Goal: Information Seeking & Learning: Learn about a topic

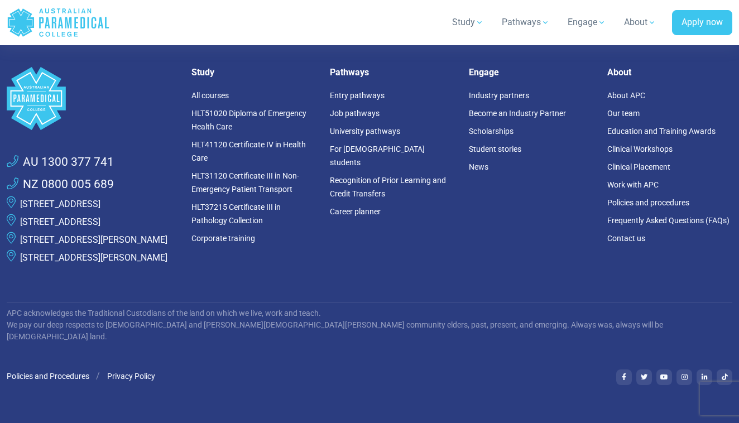
scroll to position [1805, 0]
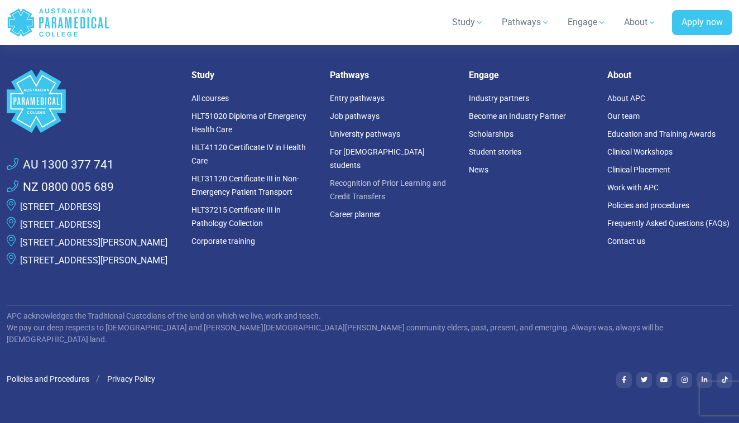
click at [418, 179] on link "Recognition of Prior Learning and Credit Transfers" at bounding box center [388, 190] width 116 height 22
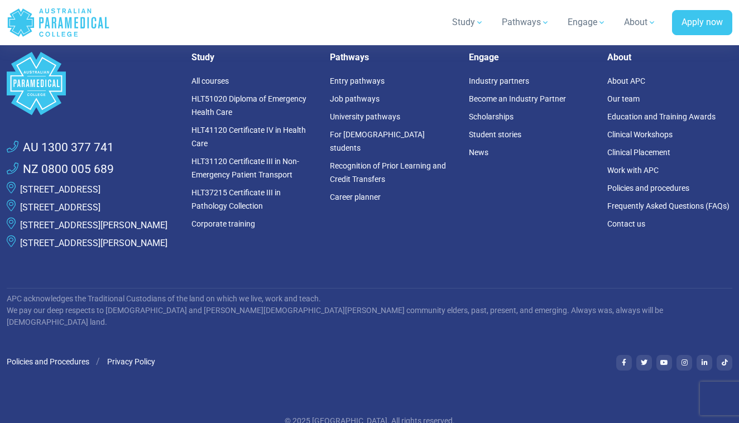
scroll to position [3141, 0]
click at [344, 99] on link "Job pathways" at bounding box center [355, 99] width 50 height 9
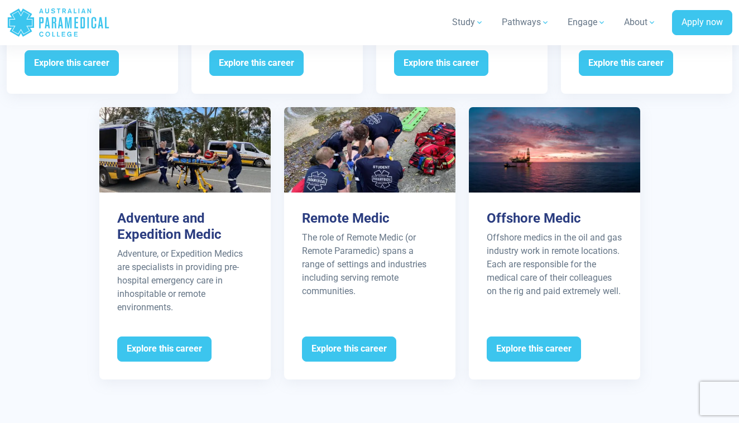
scroll to position [1749, 0]
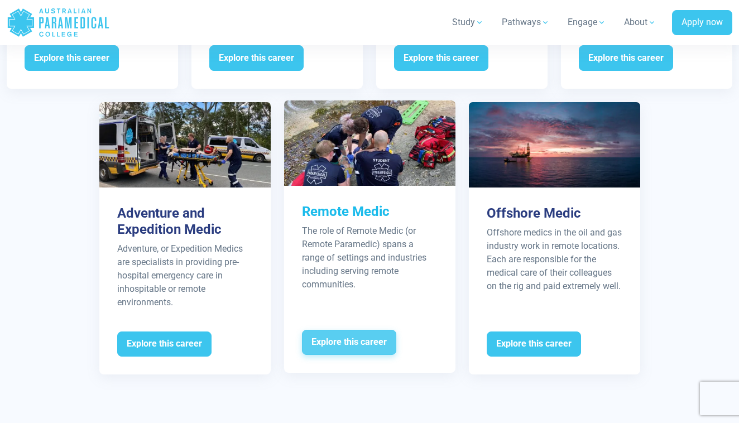
click at [338, 330] on span "Explore this career" at bounding box center [349, 343] width 94 height 26
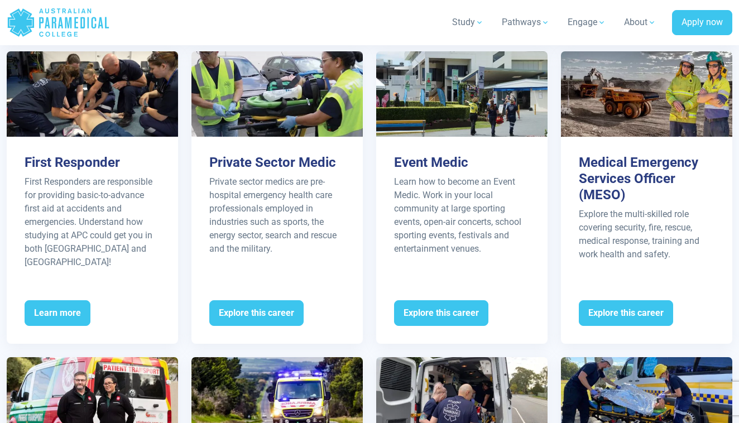
scroll to position [1190, 0]
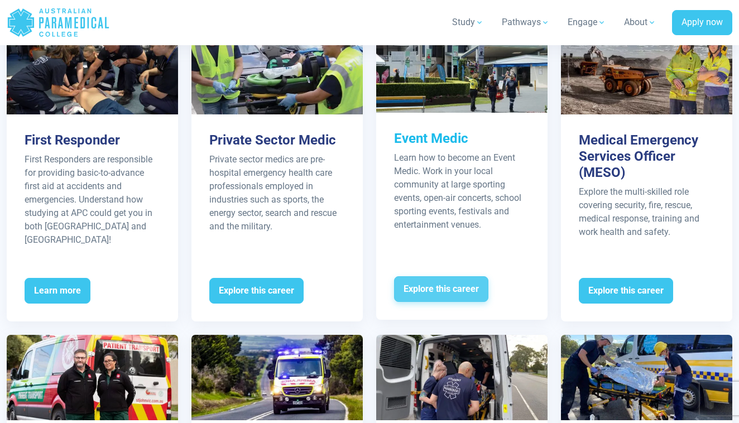
click at [435, 276] on span "Explore this career" at bounding box center [441, 289] width 94 height 26
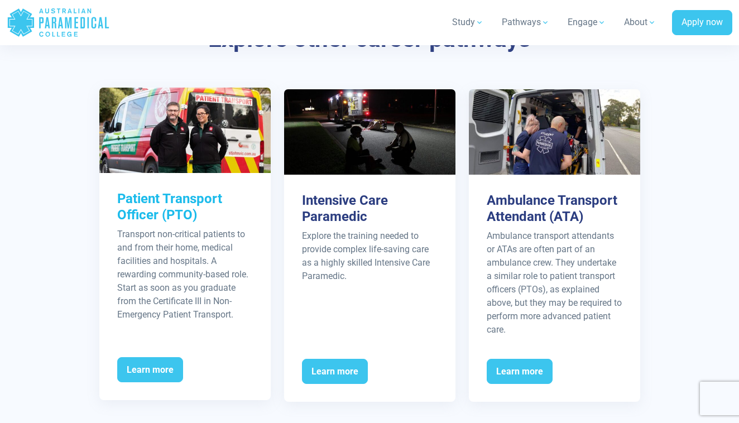
scroll to position [1858, 0]
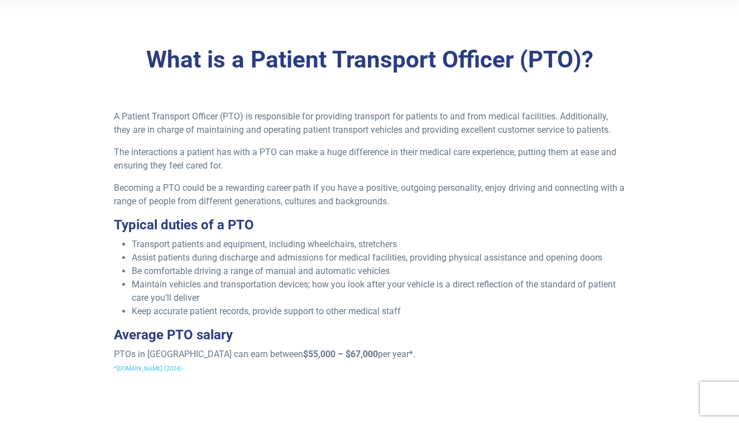
scroll to position [267, 0]
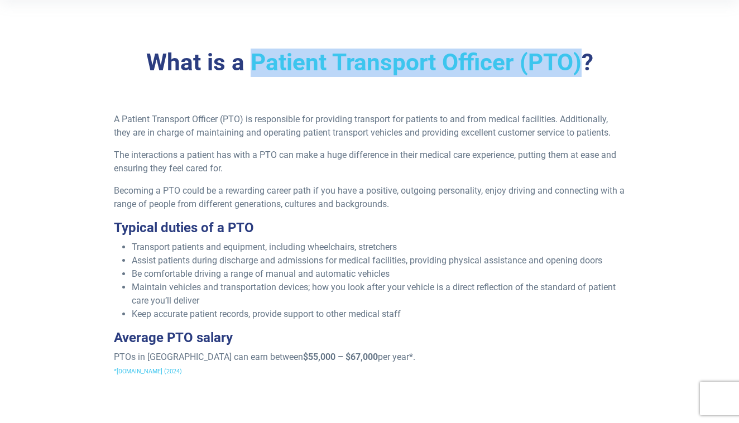
drag, startPoint x: 580, startPoint y: 60, endPoint x: 249, endPoint y: 67, distance: 331.0
click at [249, 67] on h3 "What is a Patient Transport Officer (PTO)?" at bounding box center [369, 63] width 617 height 28
copy h3 "Patient Transport Officer (PTO)"
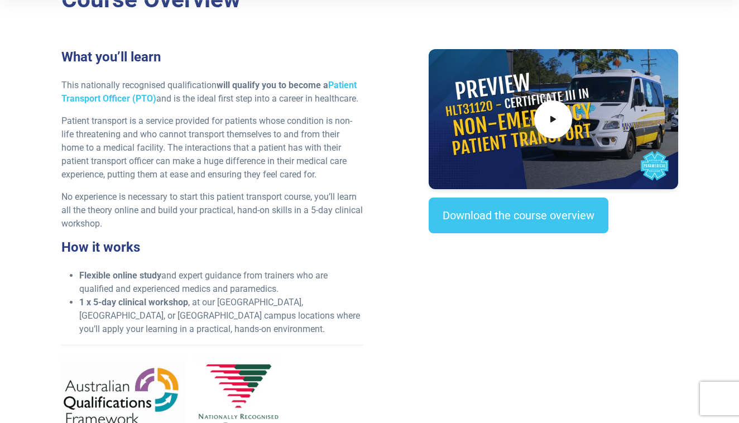
scroll to position [360, 0]
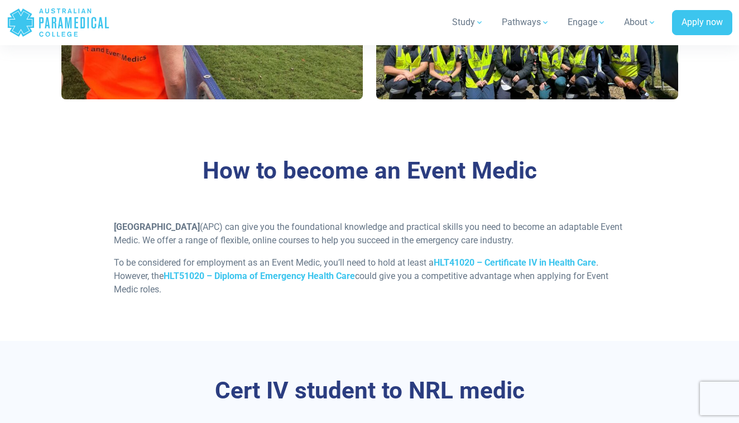
scroll to position [1043, 0]
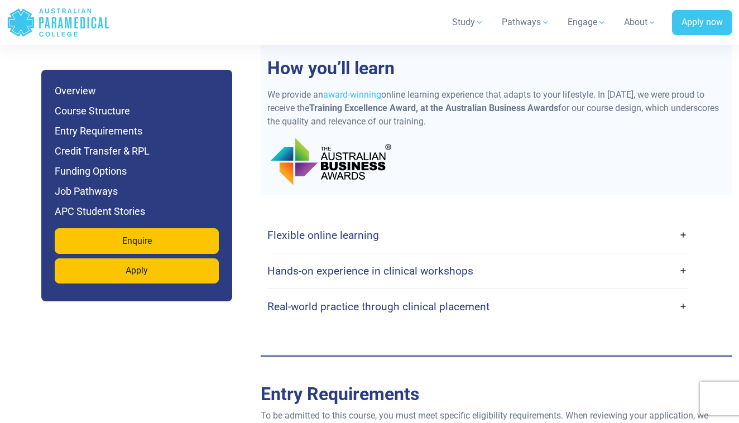
scroll to position [2032, 0]
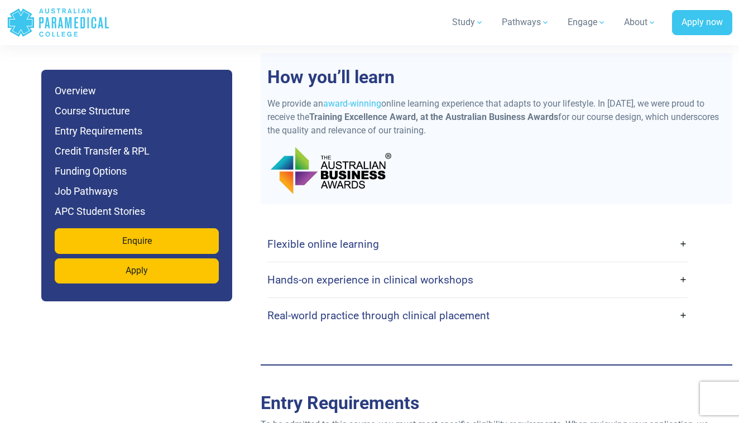
click at [680, 231] on link "Flexible online learning" at bounding box center [477, 244] width 420 height 26
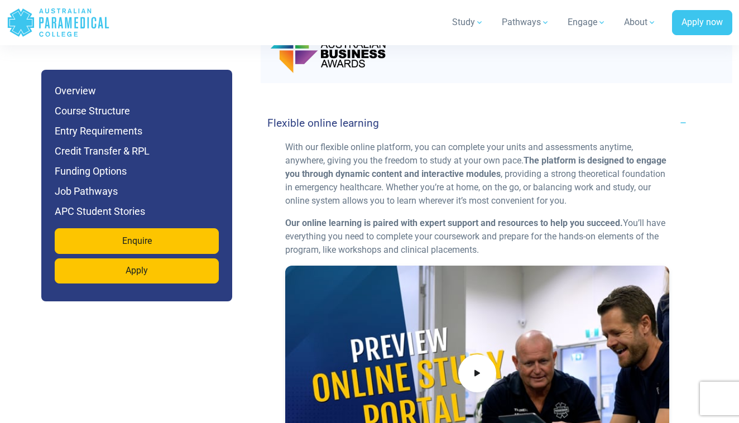
scroll to position [2153, 0]
click at [677, 110] on link "Flexible online learning" at bounding box center [477, 123] width 420 height 26
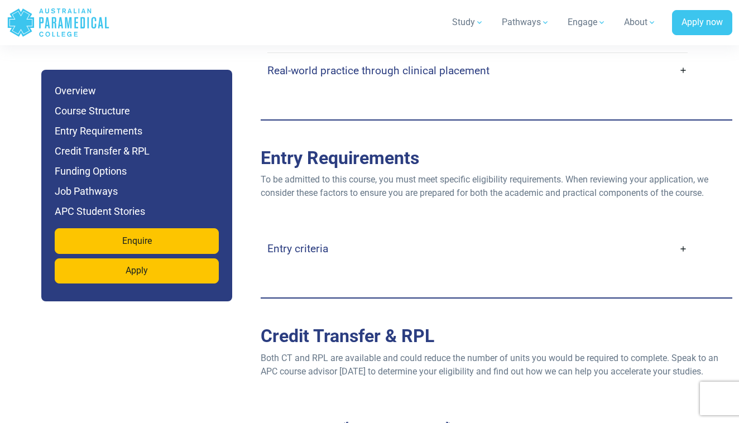
scroll to position [2280, 0]
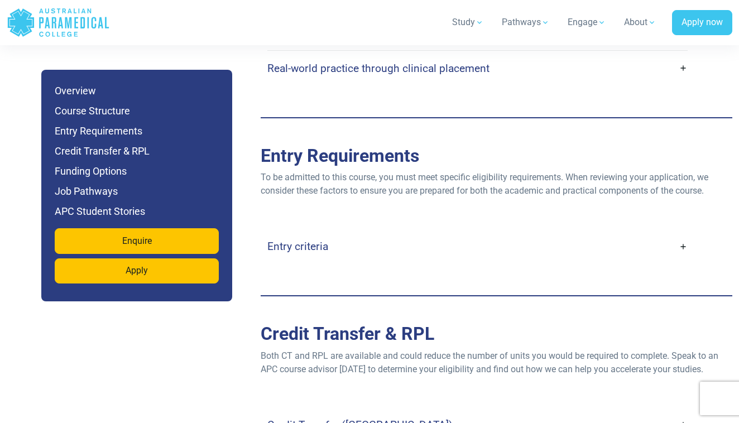
click at [682, 233] on link "Entry criteria" at bounding box center [477, 246] width 420 height 26
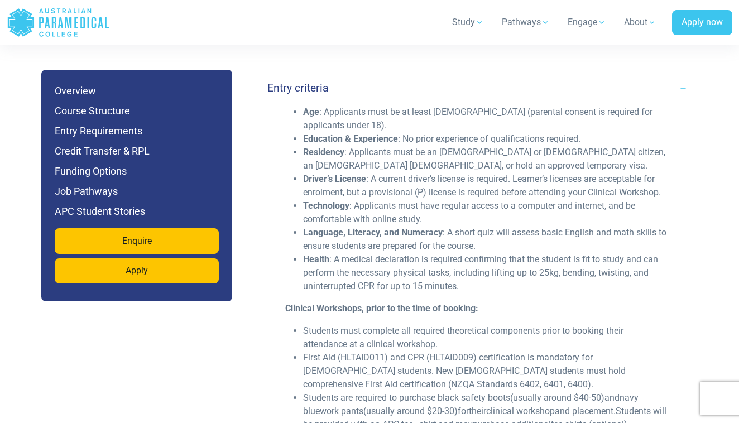
scroll to position [2436, 0]
